Goal: Task Accomplishment & Management: Manage account settings

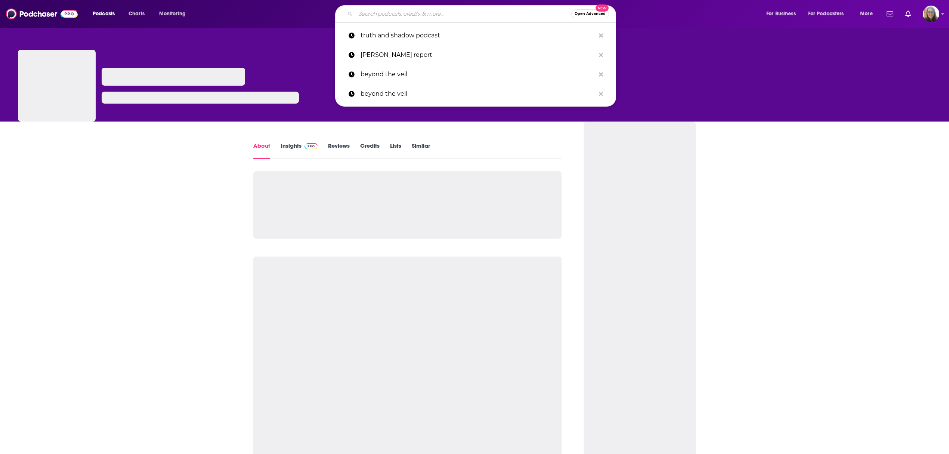
click at [377, 15] on input "Search podcasts, credits, & more..." at bounding box center [464, 14] width 216 height 12
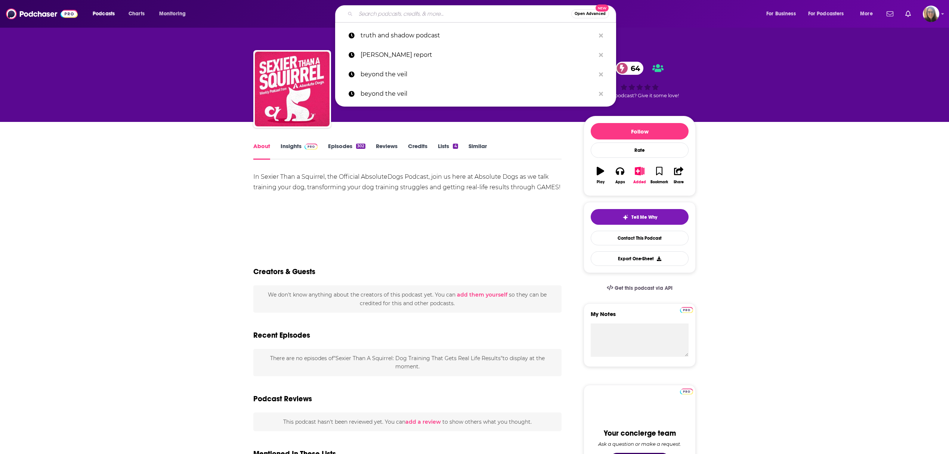
type input "THE ADVISOR WITH STACEY CHILLEMI"
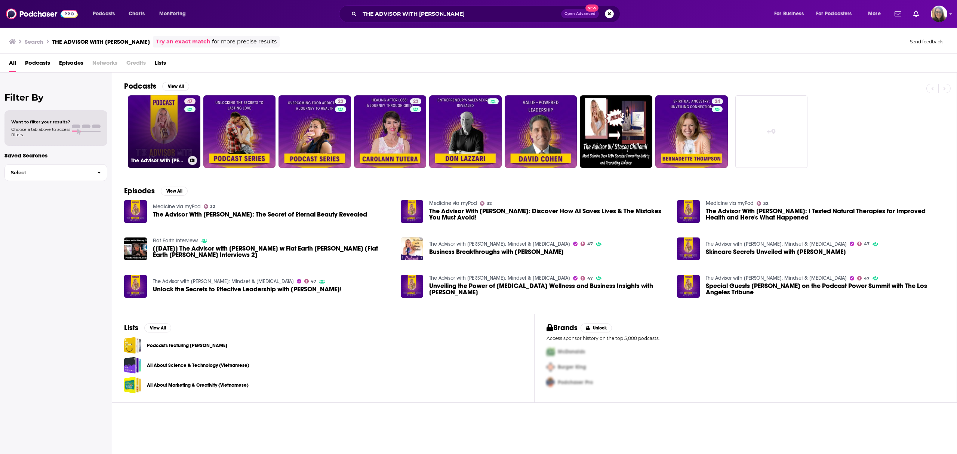
click at [183, 127] on link "47 The Advisor with Stacey Chillemi: Mindset & Self-Improvement" at bounding box center [164, 131] width 73 height 73
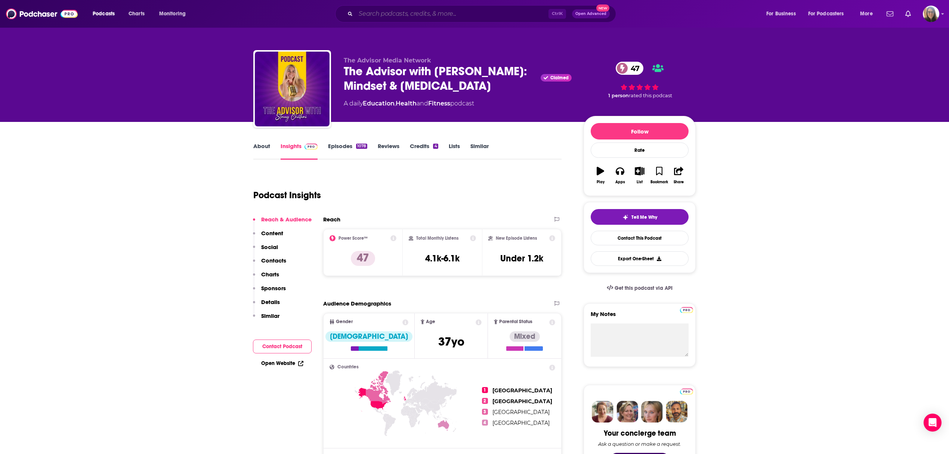
click at [422, 10] on input "Search podcasts, credits, & more..." at bounding box center [452, 14] width 193 height 12
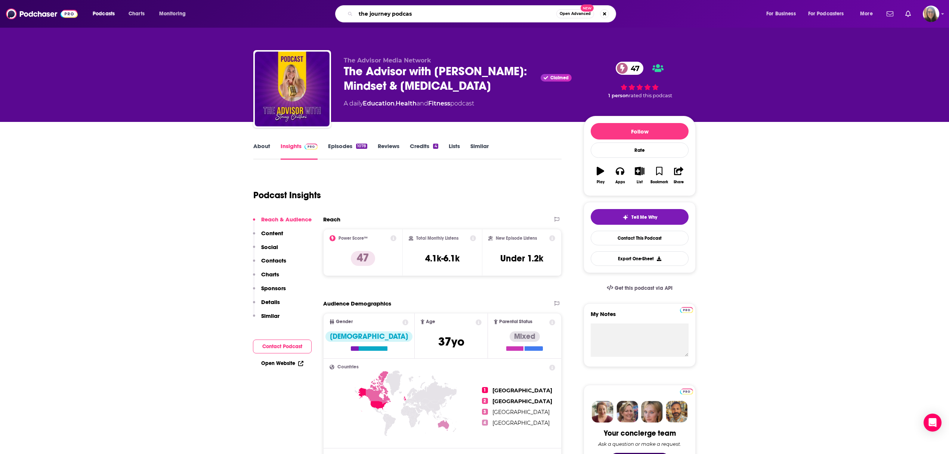
type input "the journey podcast"
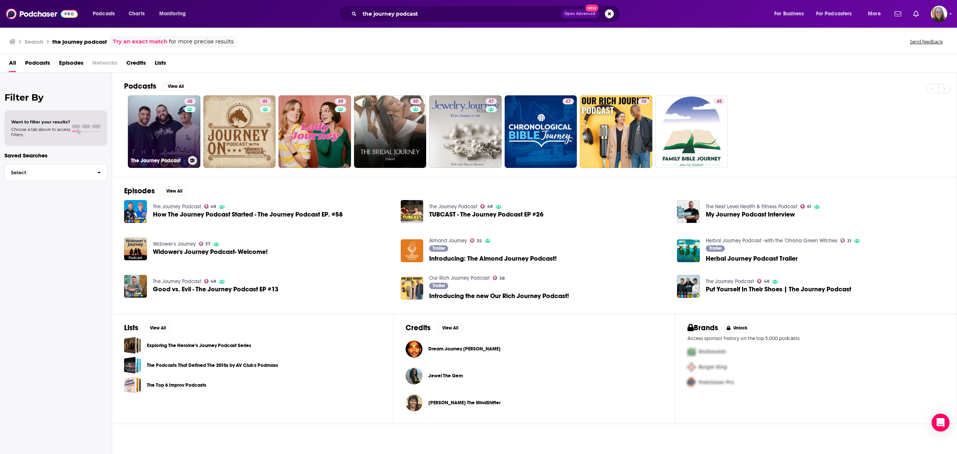
click at [150, 150] on link "48 The Journey Podcast" at bounding box center [164, 131] width 73 height 73
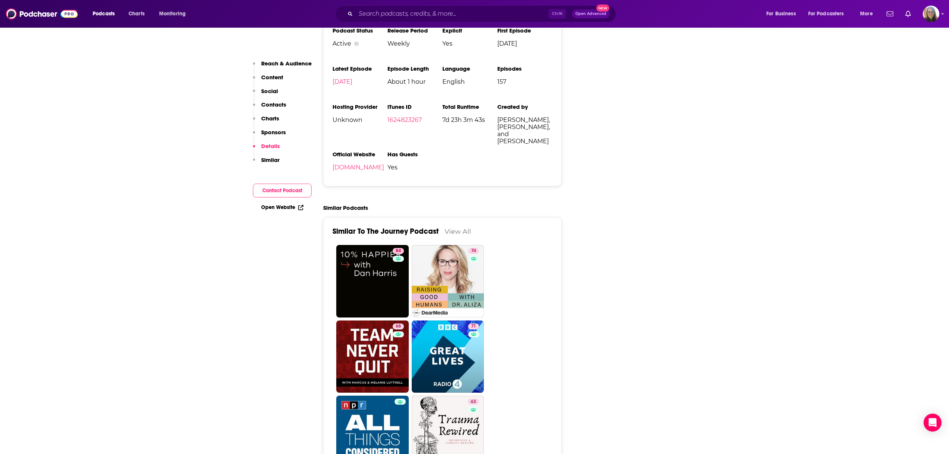
scroll to position [1096, 0]
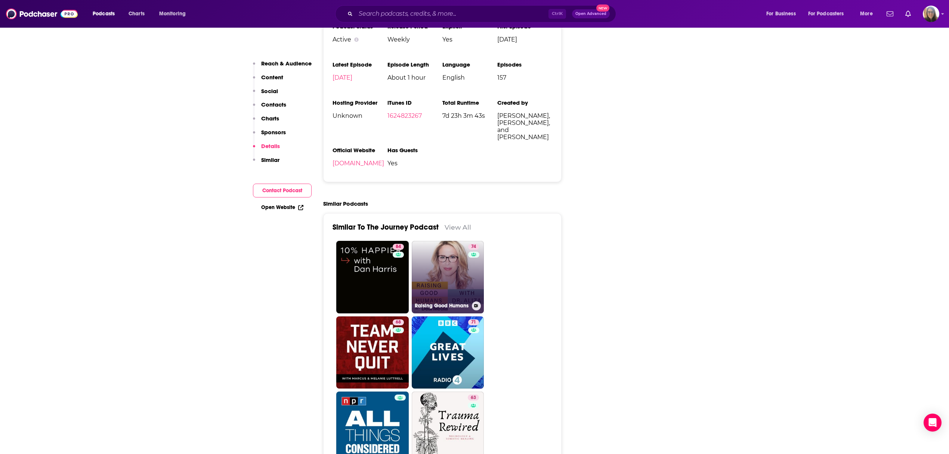
click at [458, 267] on link "74 Raising Good Humans" at bounding box center [448, 277] width 73 height 73
type input "https://www.podchaser.com/podcasts/raising-good-humans-895259"
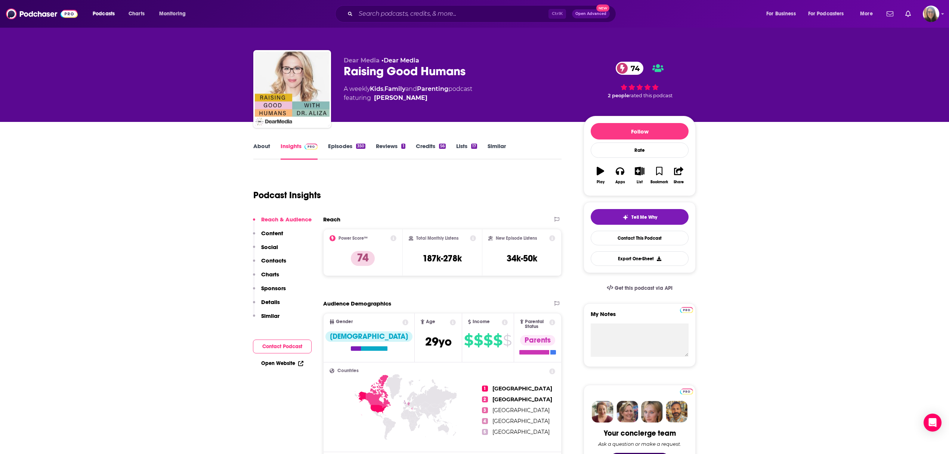
click at [265, 148] on link "About" at bounding box center [261, 150] width 17 height 17
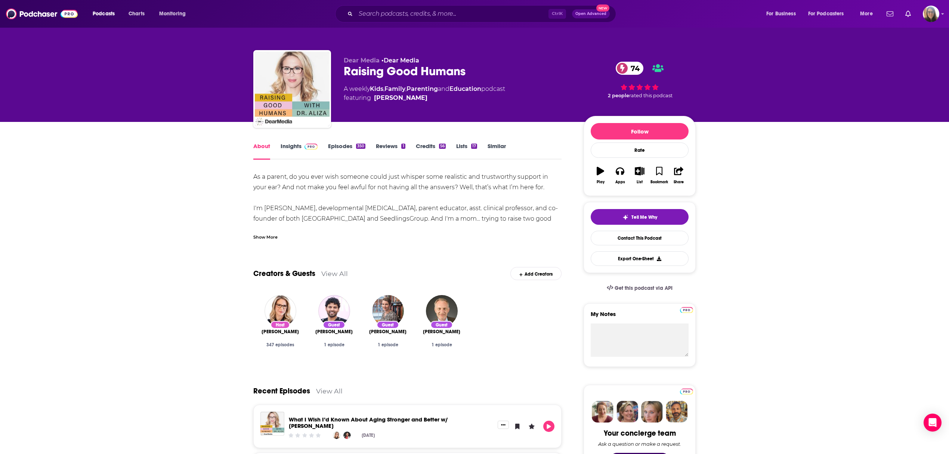
click at [267, 233] on div "Show More" at bounding box center [265, 236] width 24 height 7
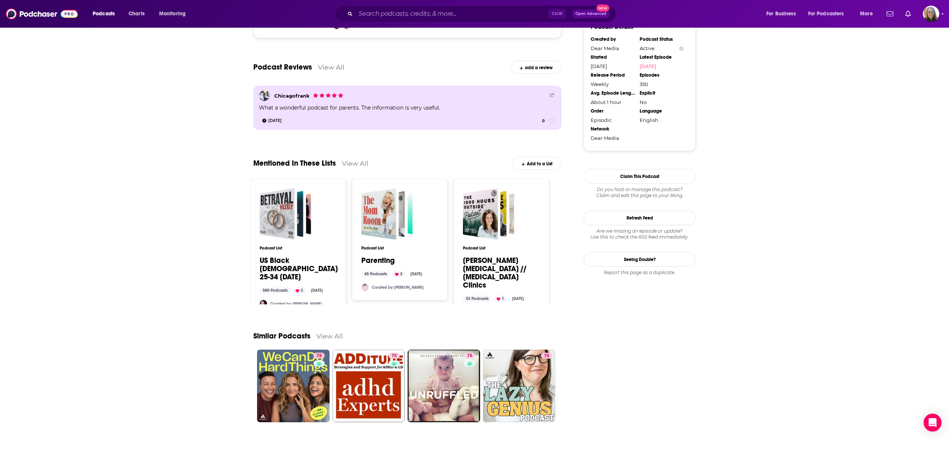
scroll to position [748, 0]
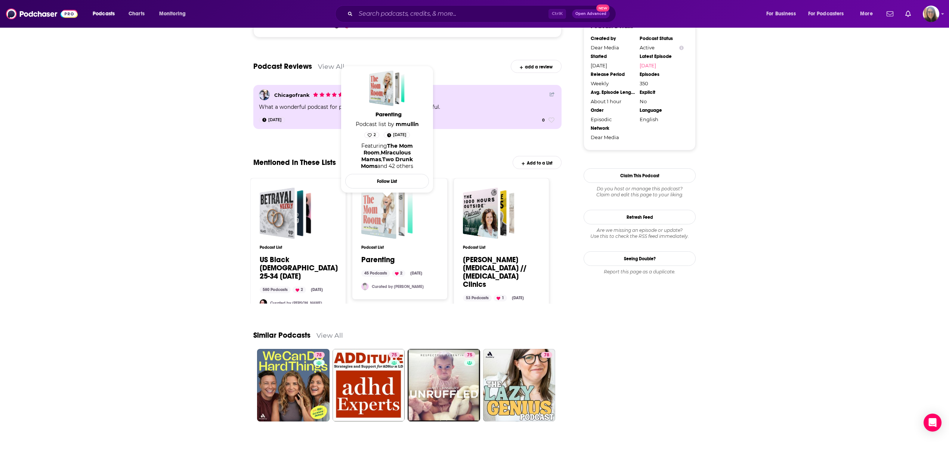
click at [389, 233] on div "Parenting" at bounding box center [378, 213] width 35 height 52
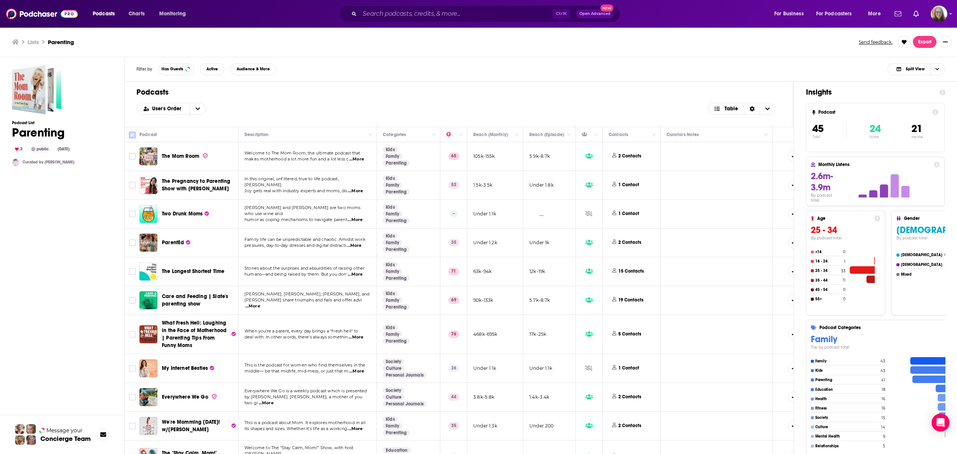
click at [129, 135] on input "Toggle select all" at bounding box center [132, 135] width 7 height 7
checkbox input "true"
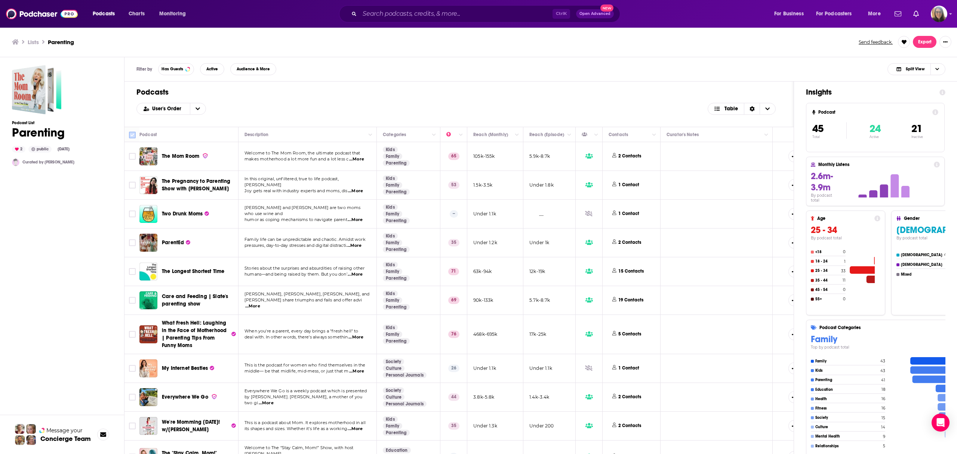
checkbox input "true"
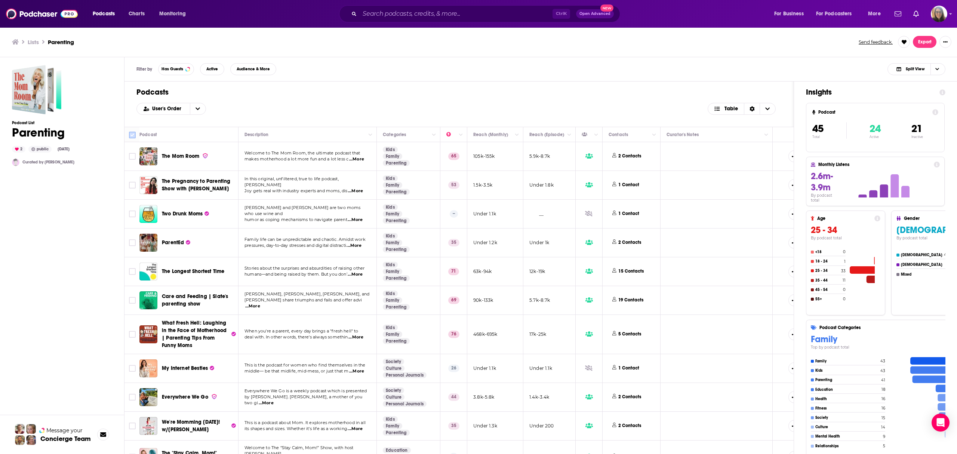
checkbox input "true"
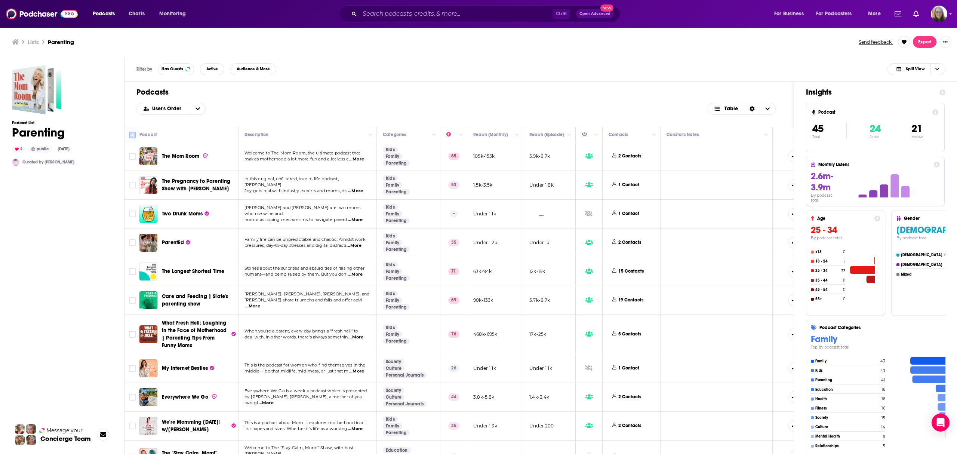
checkbox input "true"
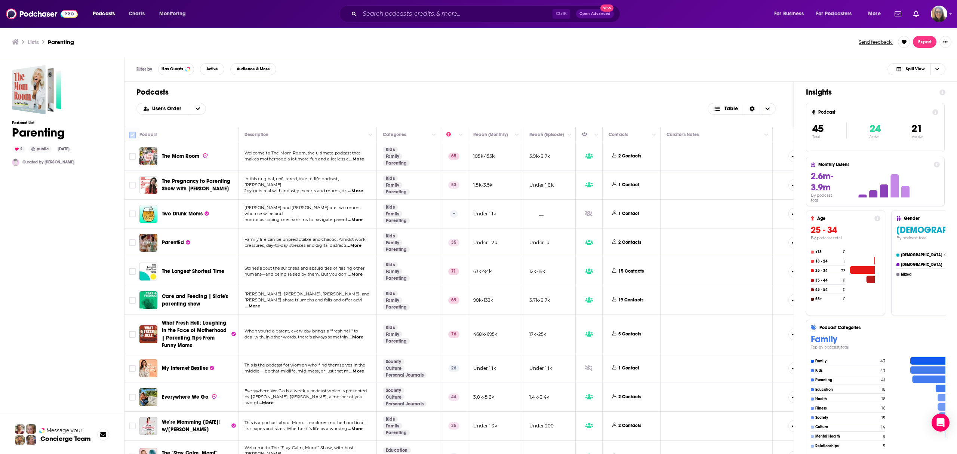
checkbox input "true"
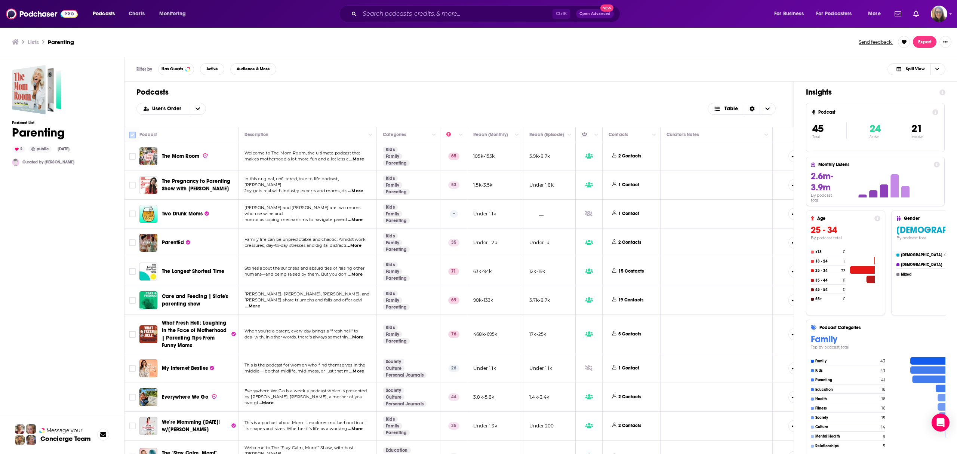
checkbox input "true"
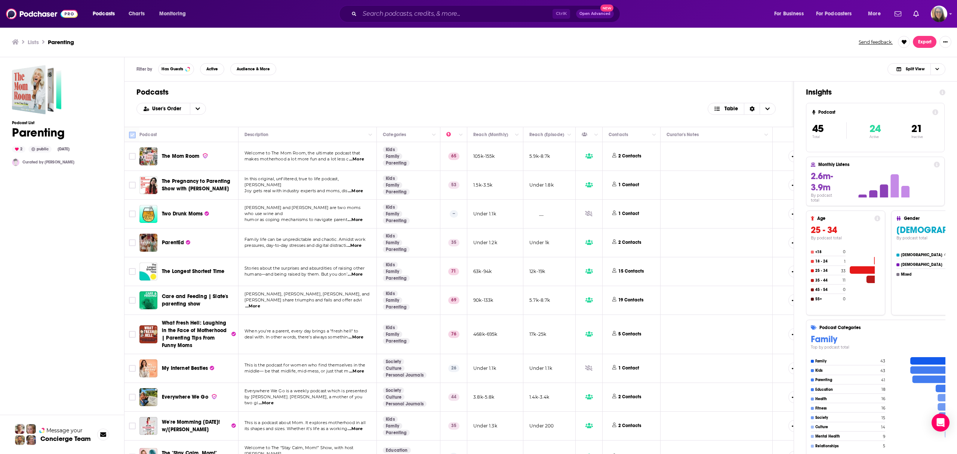
checkbox input "true"
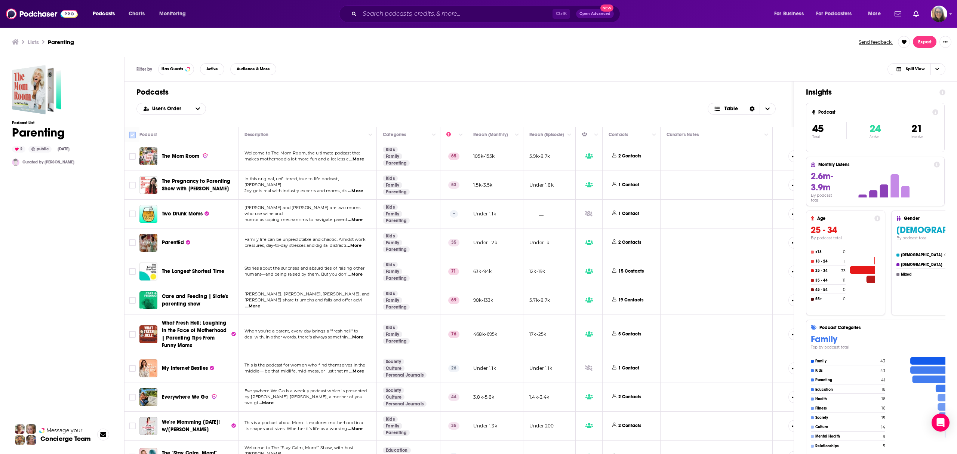
checkbox input "true"
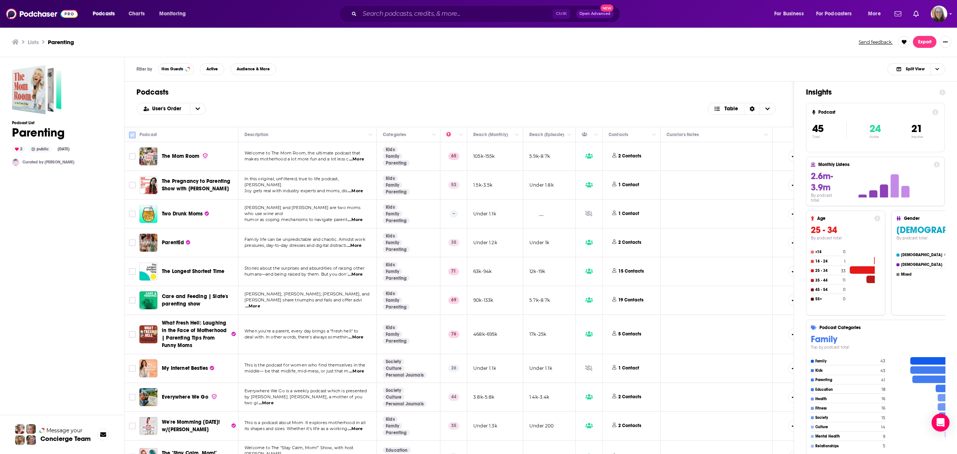
checkbox input "true"
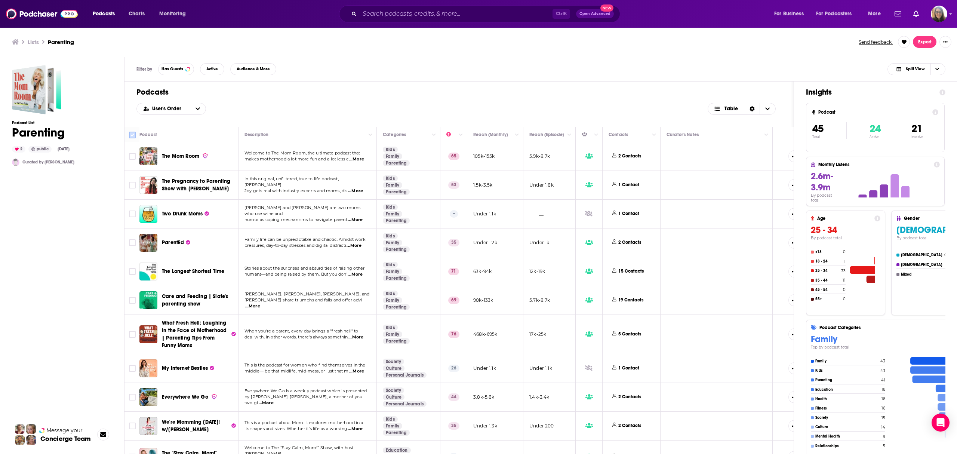
checkbox input "true"
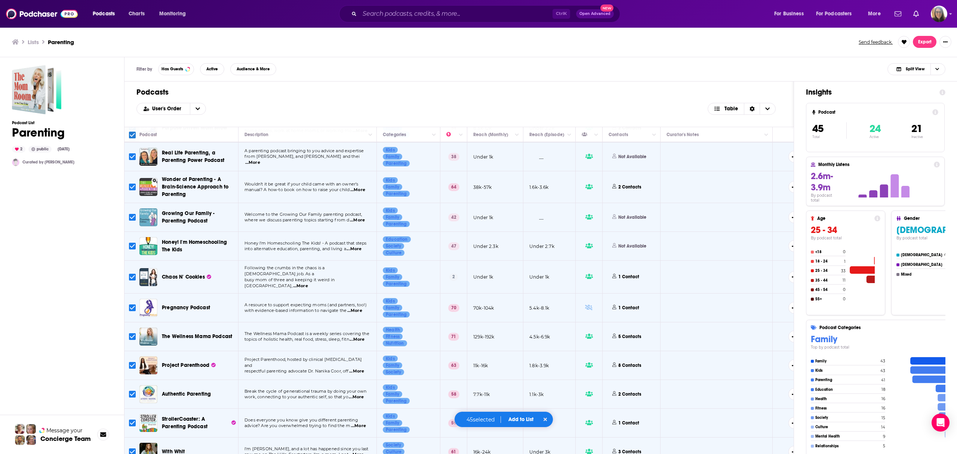
scroll to position [1039, 0]
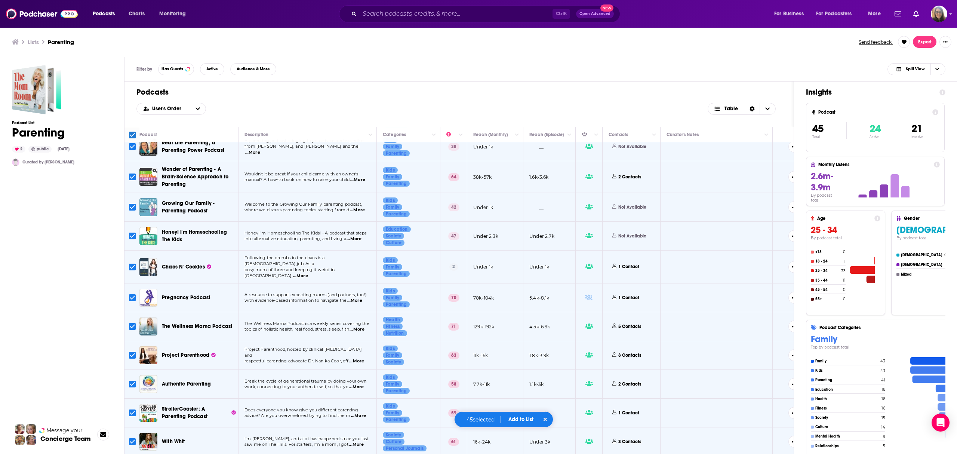
click at [519, 421] on button "Add to List" at bounding box center [520, 419] width 37 height 6
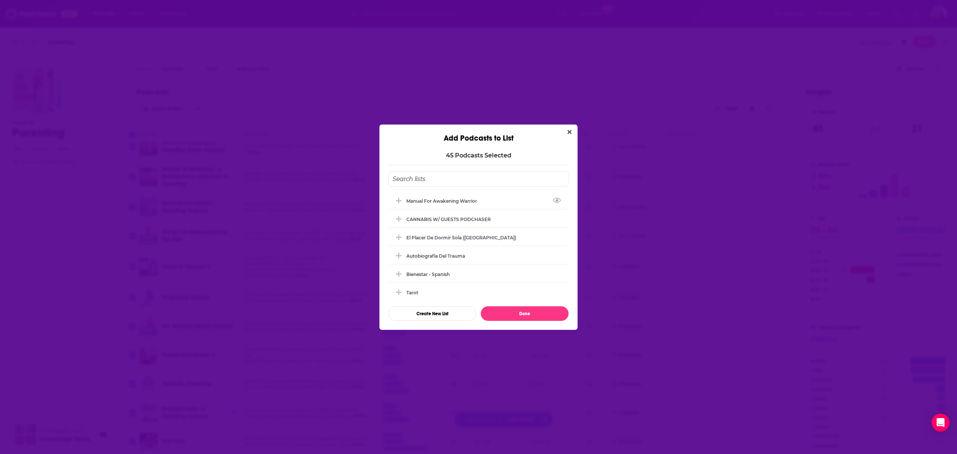
click at [426, 179] on input "Add Podcast To List" at bounding box center [478, 178] width 180 height 15
drag, startPoint x: 461, startPoint y: 176, endPoint x: 376, endPoint y: 181, distance: 85.3
click at [376, 181] on div "Add Podcasts to List 45 Podcast s Selected Moodtopia for Kids Manual for Awaken…" at bounding box center [478, 227] width 957 height 454
type input "Moodtopia for Kids"
click at [420, 313] on button "Create New List" at bounding box center [432, 313] width 88 height 15
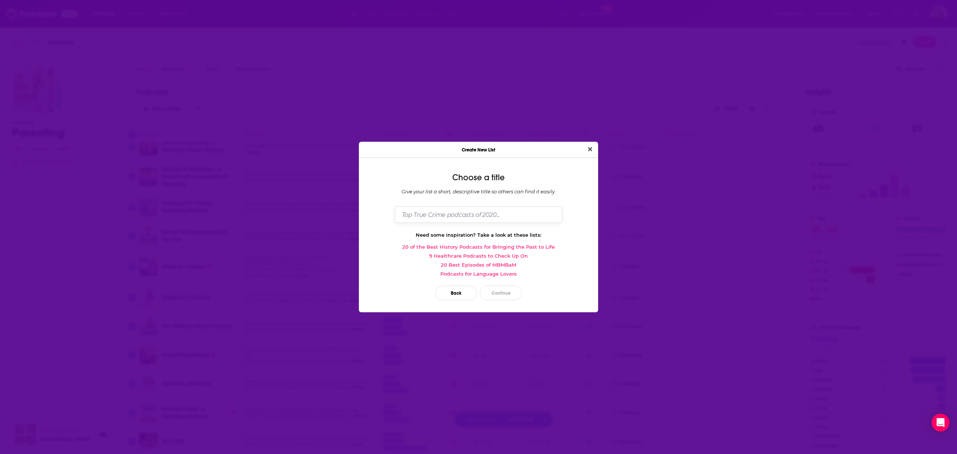
click at [453, 217] on input "Dialog" at bounding box center [478, 214] width 167 height 16
paste input "Moodtopia for Kids"
type input "Moodtopia for Kids"
click at [496, 292] on button "Continue" at bounding box center [501, 293] width 42 height 15
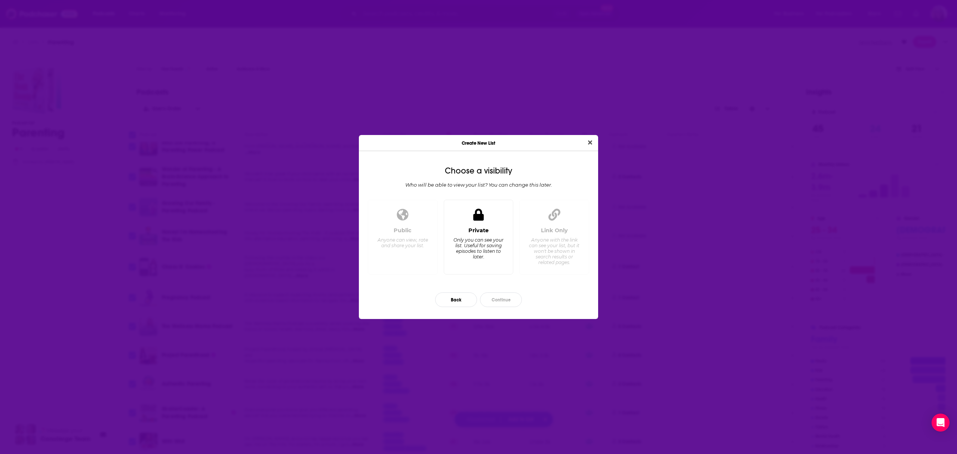
click at [478, 246] on div "Only you can see your list. Useful for saving episodes to listen to later." at bounding box center [478, 248] width 51 height 22
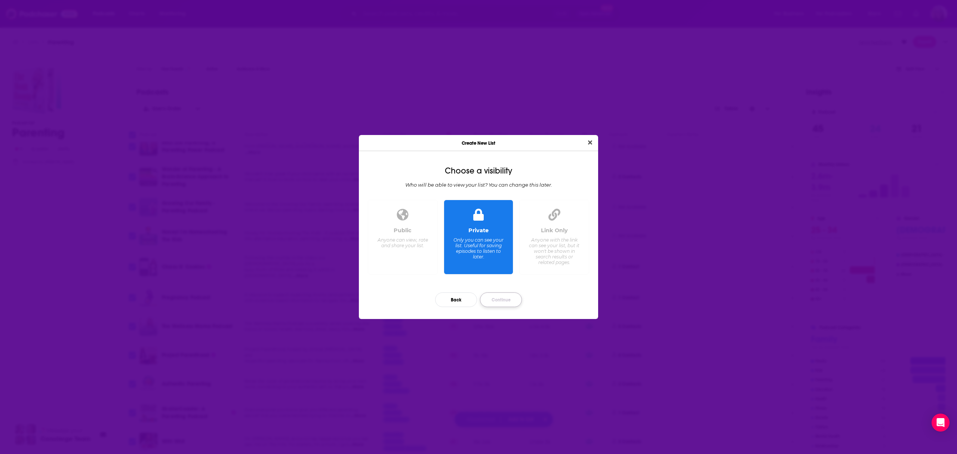
click at [493, 295] on button "Continue" at bounding box center [501, 299] width 42 height 15
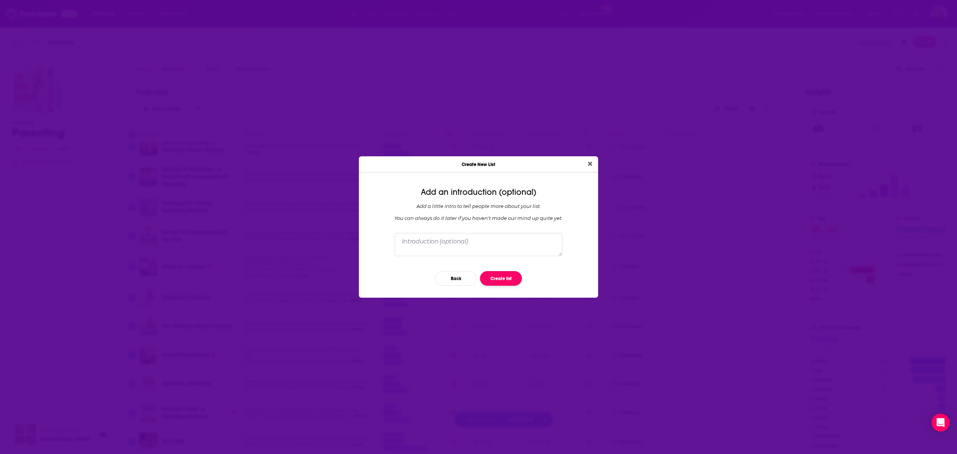
click at [496, 280] on button "Create list" at bounding box center [501, 278] width 42 height 15
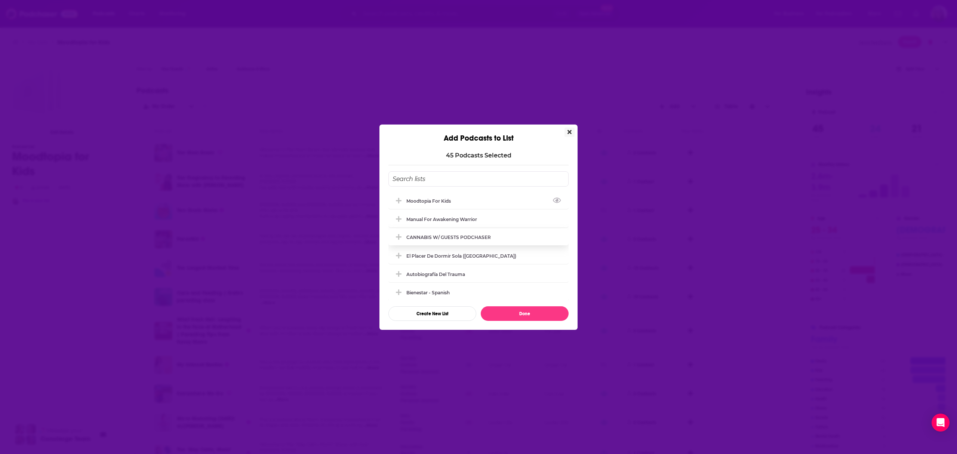
drag, startPoint x: 445, startPoint y: 203, endPoint x: 474, endPoint y: 223, distance: 36.0
click at [445, 203] on div "Moodtopia for Kids" at bounding box center [430, 201] width 49 height 6
click at [505, 311] on button "Done" at bounding box center [525, 313] width 88 height 15
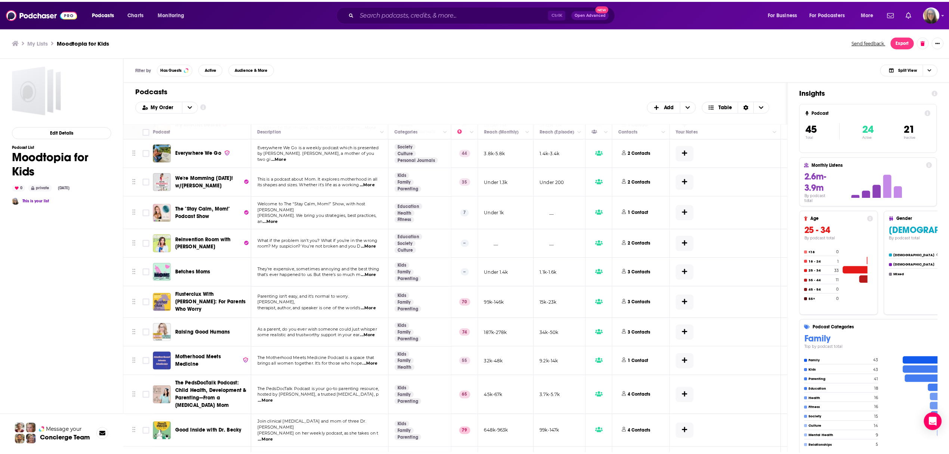
scroll to position [249, 0]
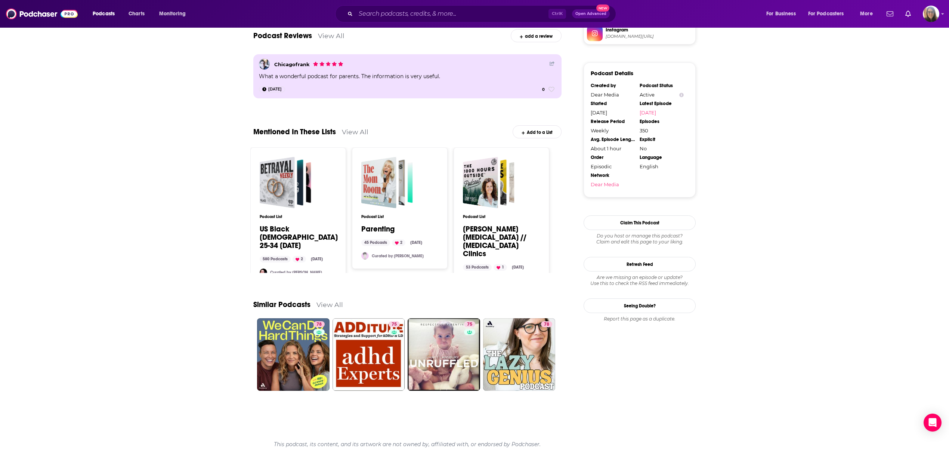
scroll to position [705, 0]
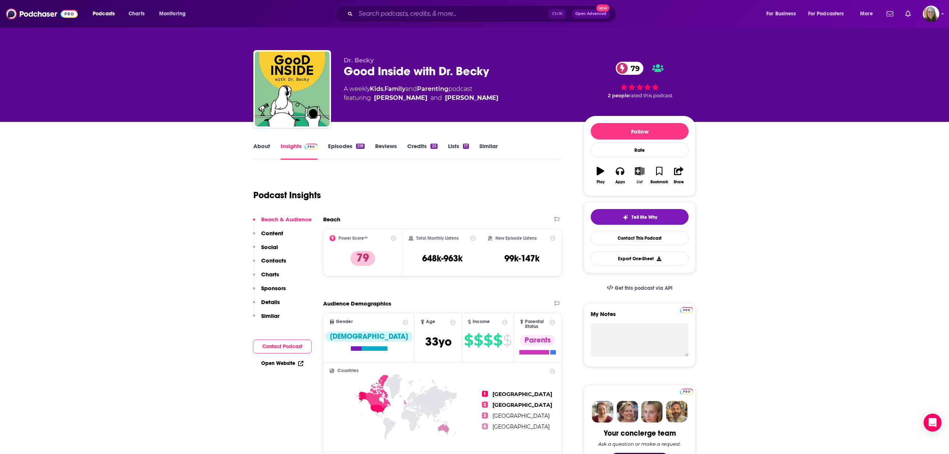
click at [642, 173] on icon "button" at bounding box center [639, 171] width 9 height 8
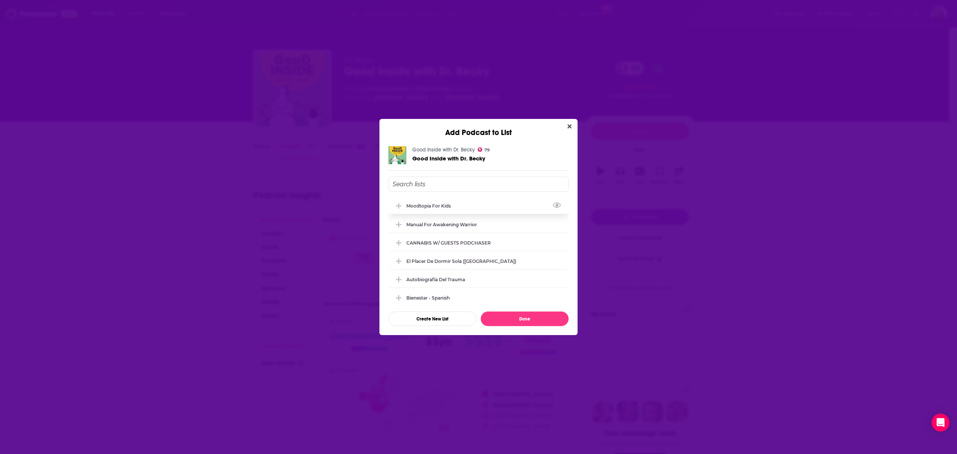
click at [477, 207] on div "Moodtopia for Kids" at bounding box center [478, 205] width 180 height 16
click at [508, 314] on button "Done" at bounding box center [525, 318] width 88 height 15
